Goal: Navigation & Orientation: Go to known website

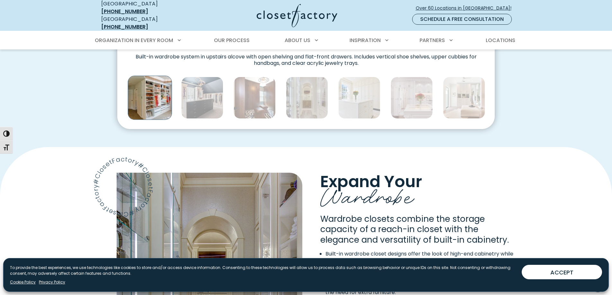
scroll to position [384, 0]
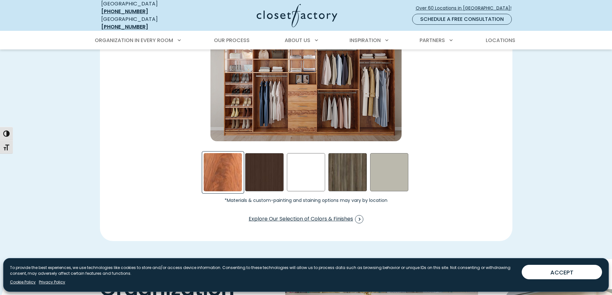
scroll to position [1045, 0]
